Goal: Transaction & Acquisition: Purchase product/service

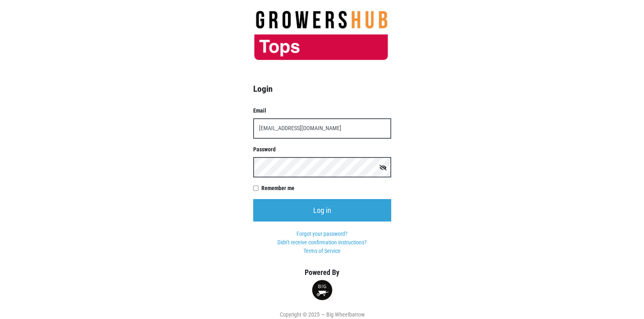
type input "[EMAIL_ADDRESS][DOMAIN_NAME]"
click at [253, 199] on input "Log in" at bounding box center [322, 210] width 138 height 22
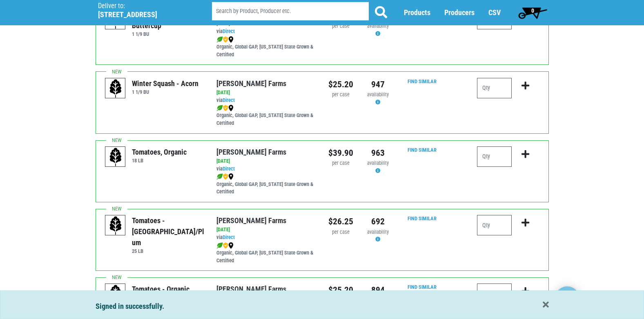
scroll to position [245, 0]
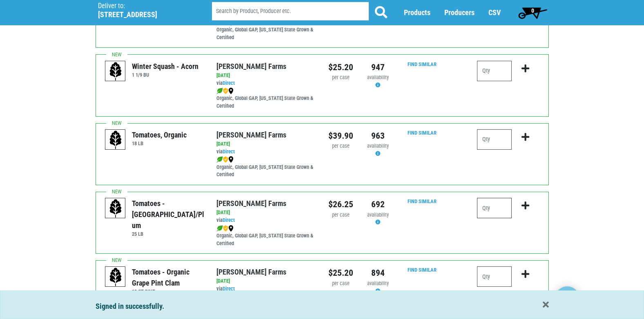
click at [486, 204] on input "number" at bounding box center [494, 208] width 35 height 20
type input "1"
click at [525, 209] on icon "submit" at bounding box center [525, 205] width 8 height 9
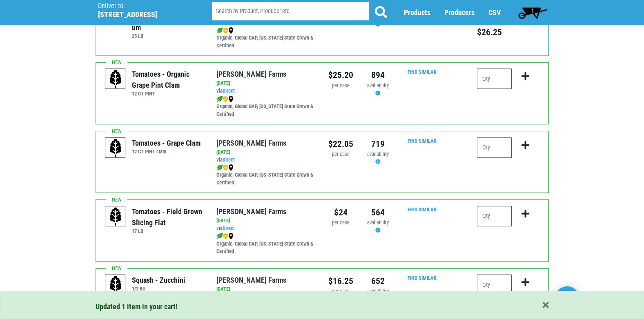
scroll to position [449, 0]
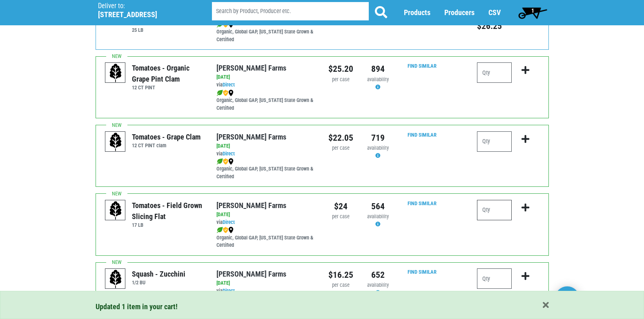
click at [502, 214] on input "number" at bounding box center [494, 210] width 35 height 20
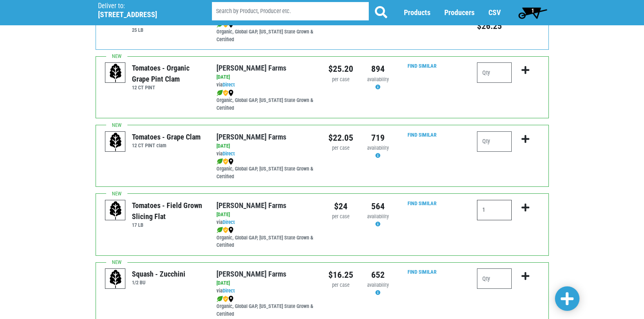
type input "1"
click at [525, 207] on icon "submit" at bounding box center [525, 207] width 8 height 9
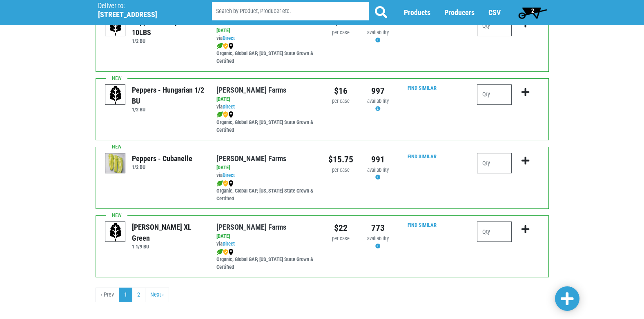
scroll to position [1193, 0]
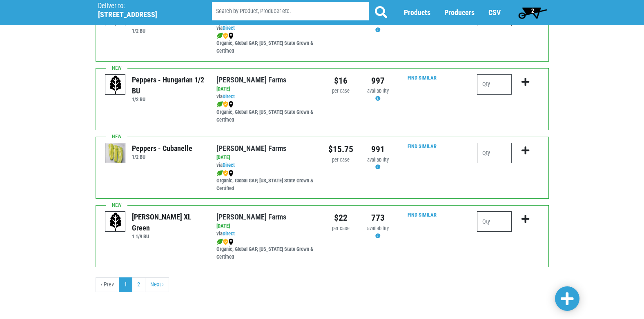
click at [500, 225] on input "number" at bounding box center [494, 221] width 35 height 20
type input "2"
click at [525, 220] on icon "submit" at bounding box center [525, 219] width 8 height 9
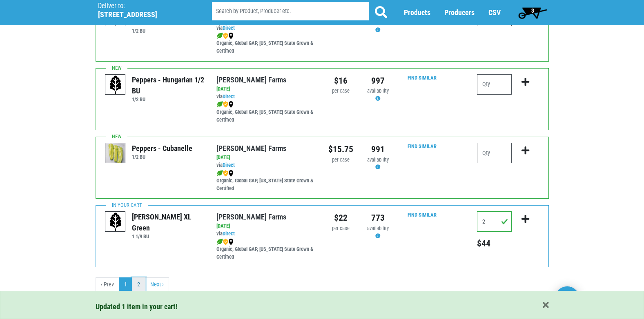
click at [134, 286] on link "2" at bounding box center [138, 285] width 13 height 15
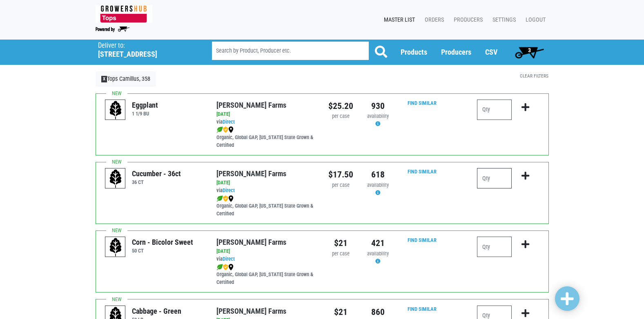
click at [503, 182] on input "number" at bounding box center [494, 178] width 35 height 20
type input "1"
click at [525, 176] on icon "submit" at bounding box center [525, 175] width 8 height 9
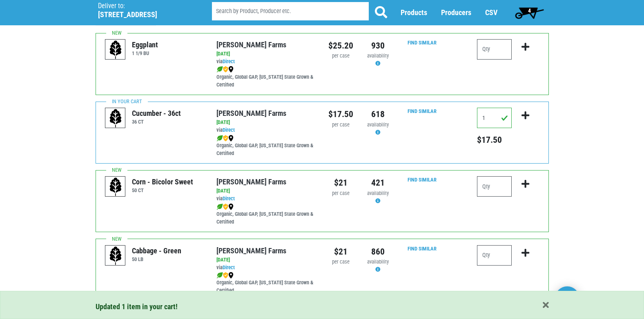
scroll to position [82, 0]
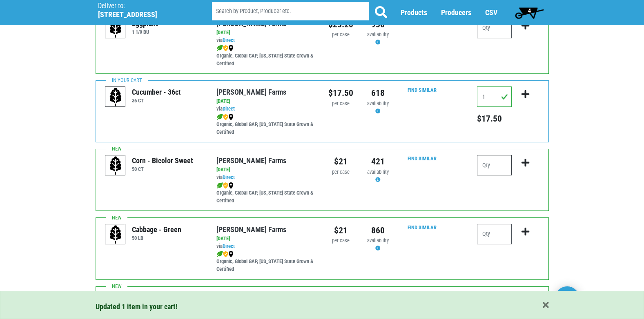
click at [503, 165] on input "number" at bounding box center [494, 165] width 35 height 20
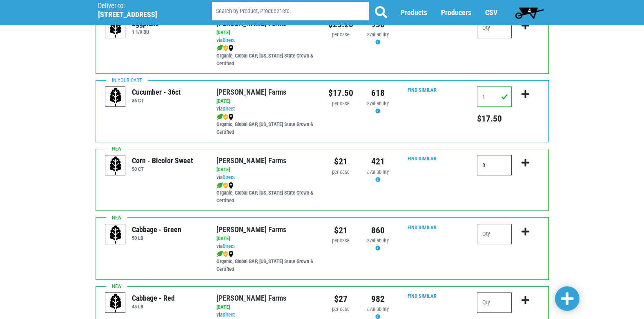
type input "8"
click at [525, 165] on icon "submit" at bounding box center [525, 162] width 8 height 9
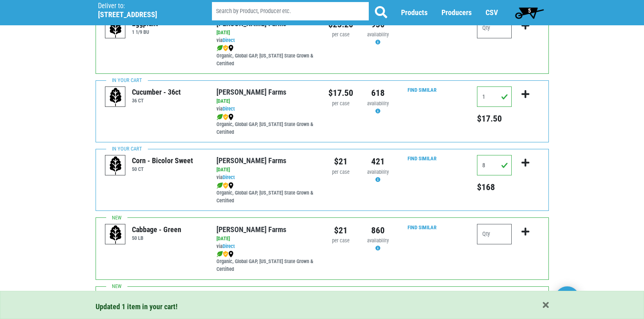
click at [527, 10] on span "5" at bounding box center [529, 12] width 36 height 16
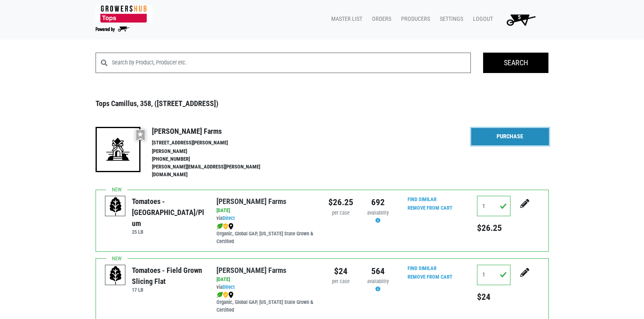
click at [489, 134] on link "Purchase" at bounding box center [510, 136] width 78 height 17
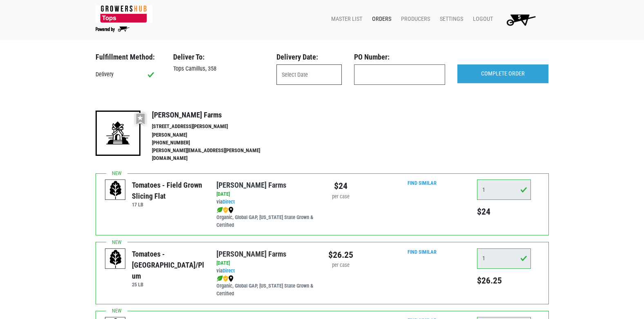
click at [308, 75] on input "text" at bounding box center [308, 75] width 65 height 20
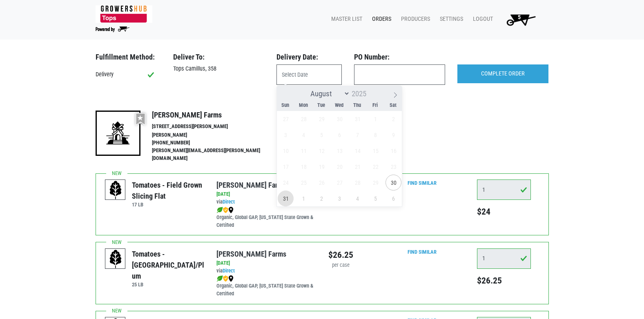
click at [285, 196] on span "31" at bounding box center [286, 199] width 16 height 16
type input "2025-08-31"
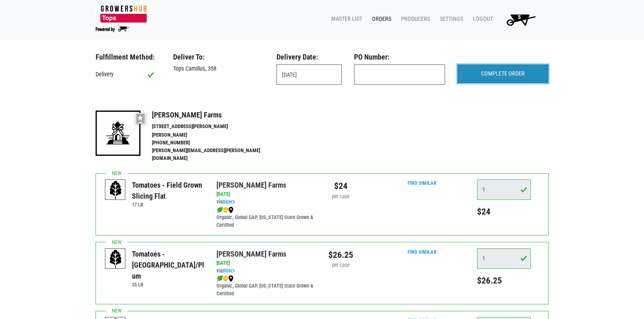
click at [507, 71] on input "COMPLETE ORDER" at bounding box center [502, 74] width 91 height 19
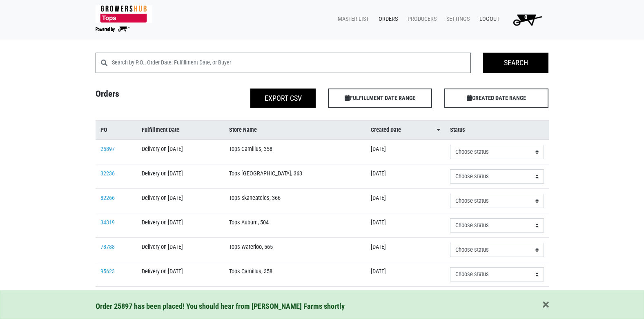
click at [494, 18] on link "Logout" at bounding box center [488, 19] width 30 height 16
